Goal: Find specific page/section: Locate a particular part of the current website

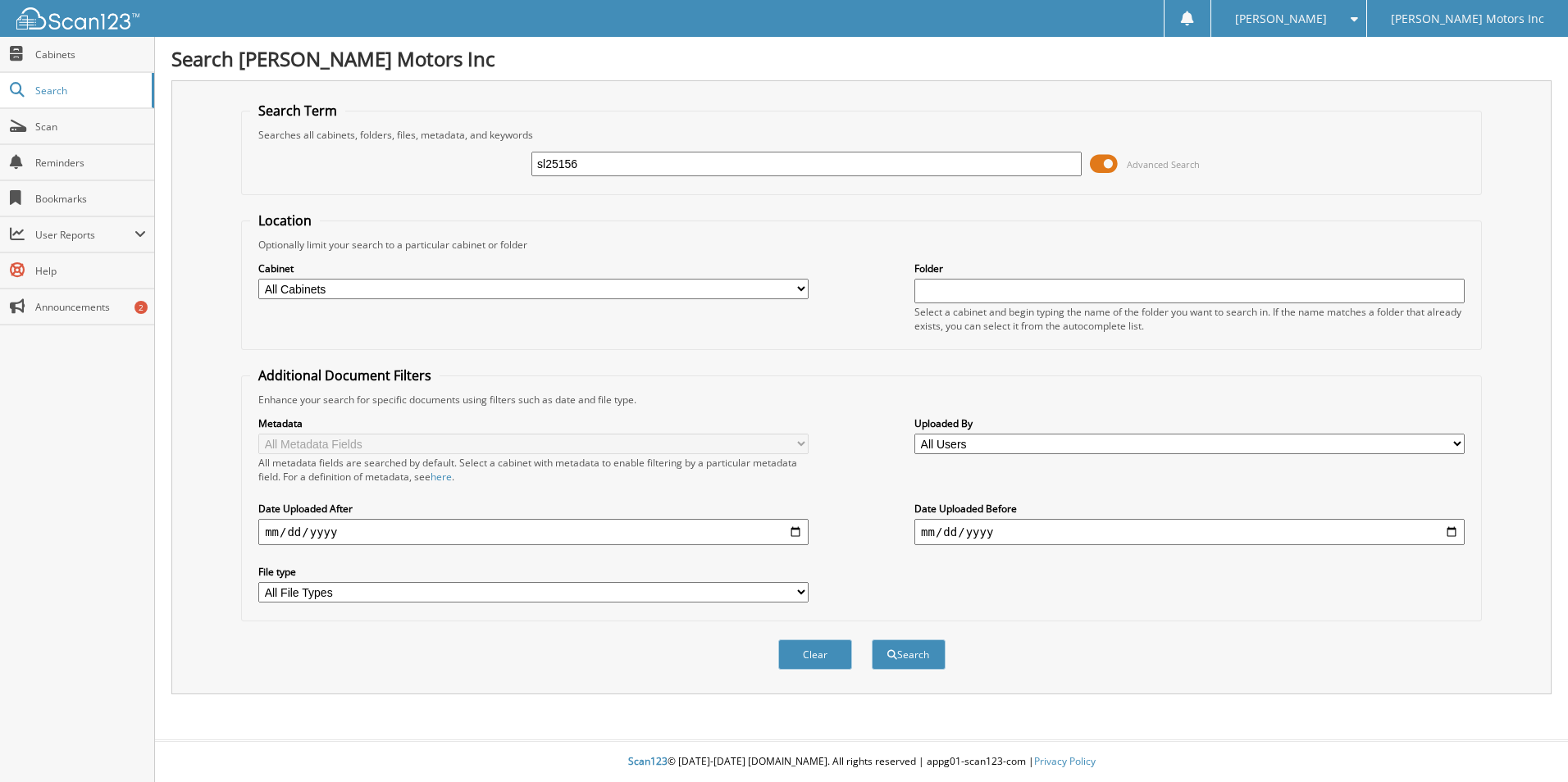
type input "sl25156"
click at [871, 639] on button "Search" at bounding box center [908, 654] width 73 height 30
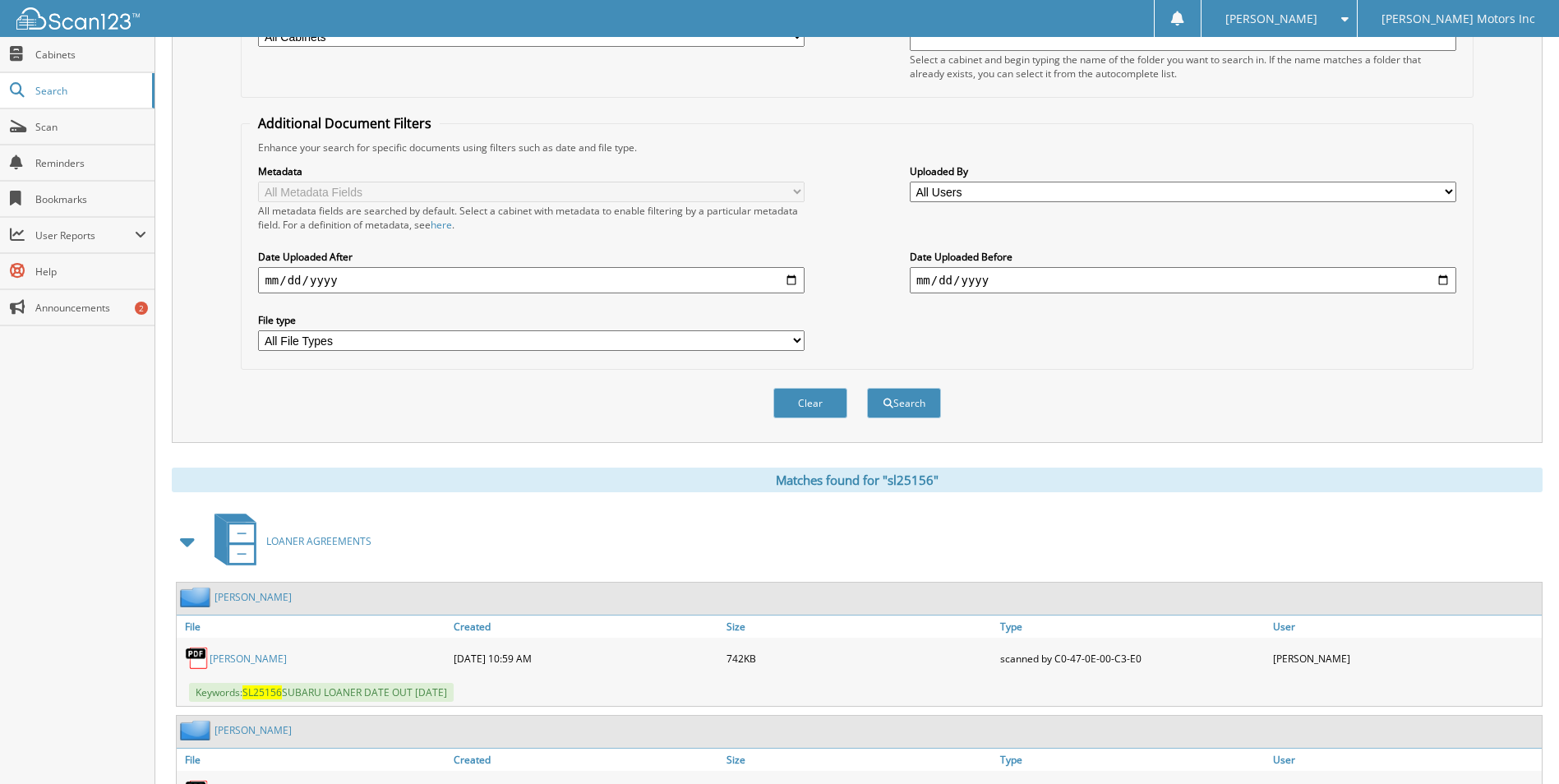
scroll to position [82, 0]
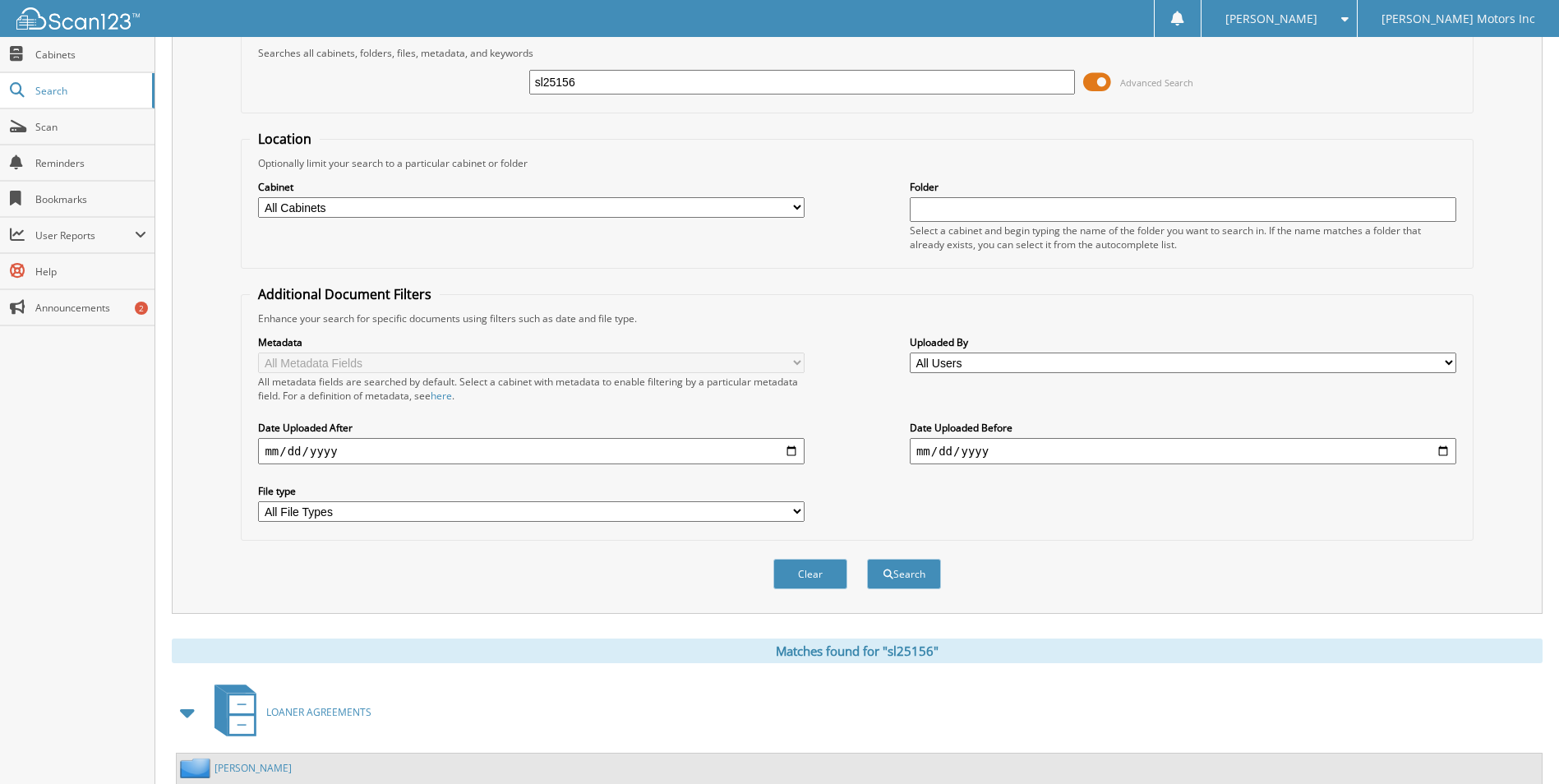
click at [801, 207] on select "All Cabinets ACCOUNTS PAYABLE ACCOUNTS RECEIVABLE AUDIO UNITS BODY SHOP CAR DEA…" at bounding box center [531, 208] width 547 height 21
select select "9053"
click at [258, 198] on select "All Cabinets ACCOUNTS PAYABLE ACCOUNTS RECEIVABLE AUDIO UNITS BODY SHOP CAR DEA…" at bounding box center [531, 208] width 547 height 21
click at [918, 580] on button "Search" at bounding box center [904, 573] width 74 height 30
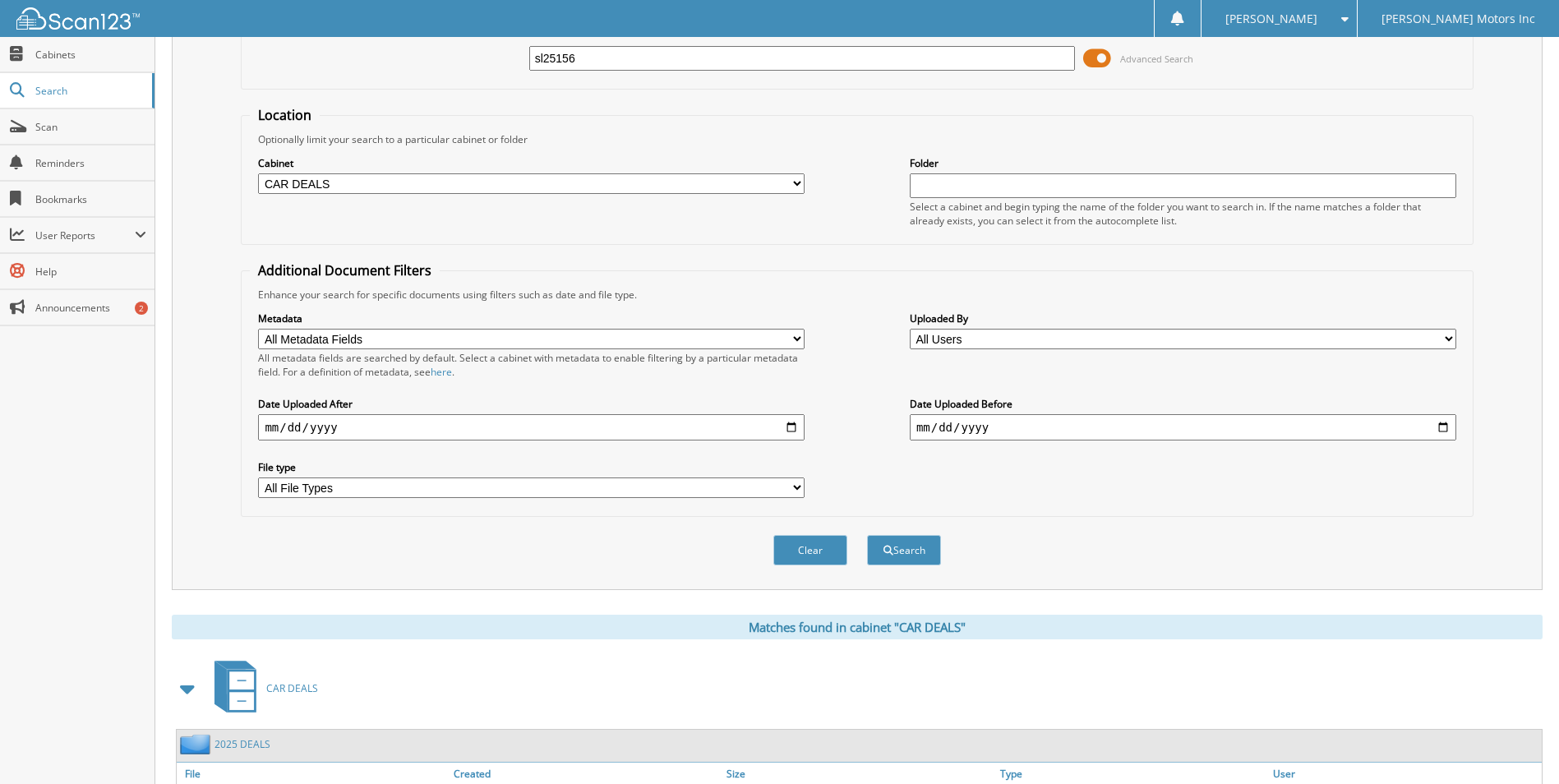
scroll to position [226, 0]
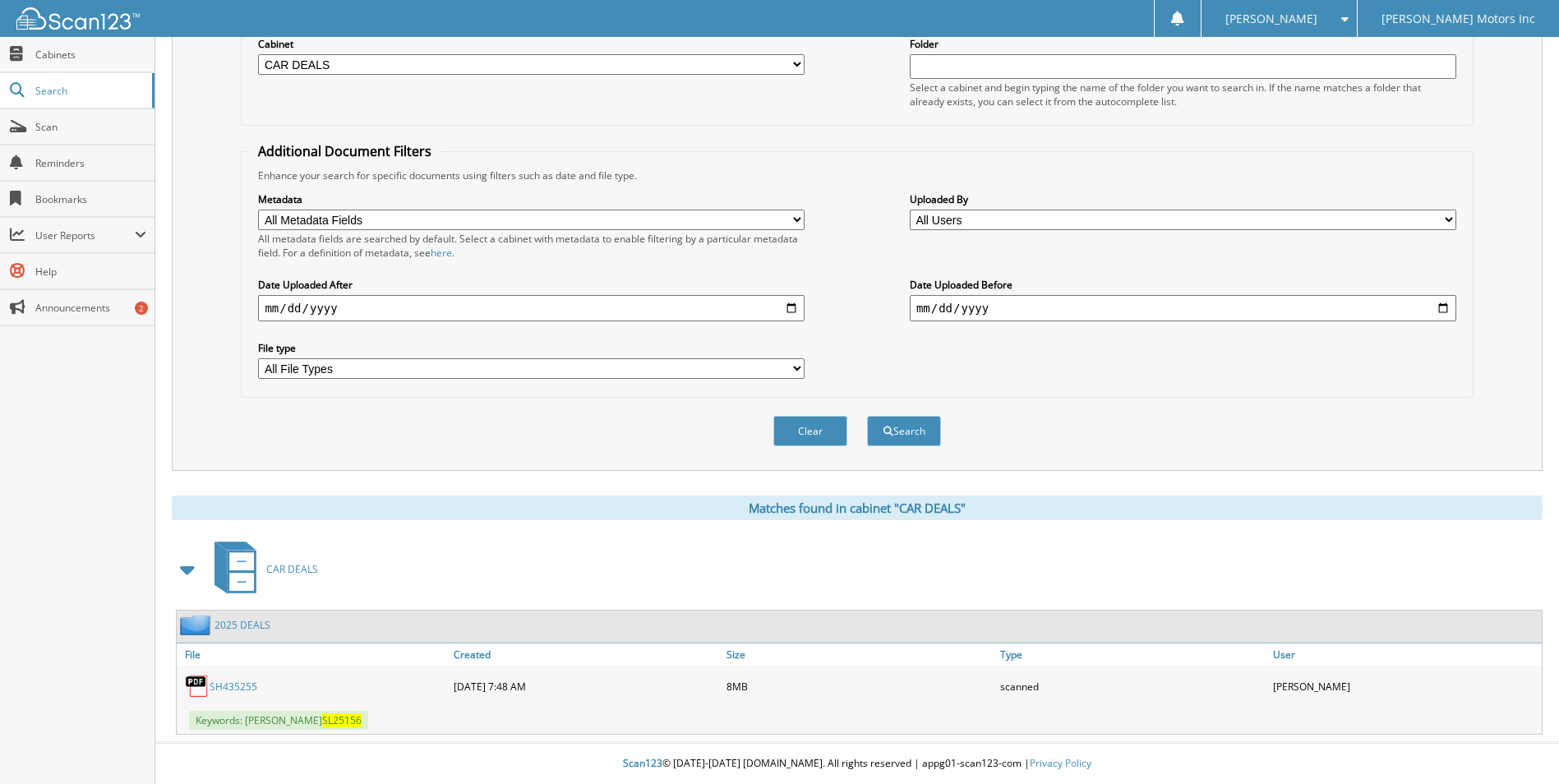
click at [228, 679] on link "SH435255" at bounding box center [233, 686] width 48 height 14
